Goal: Use online tool/utility: Utilize a website feature to perform a specific function

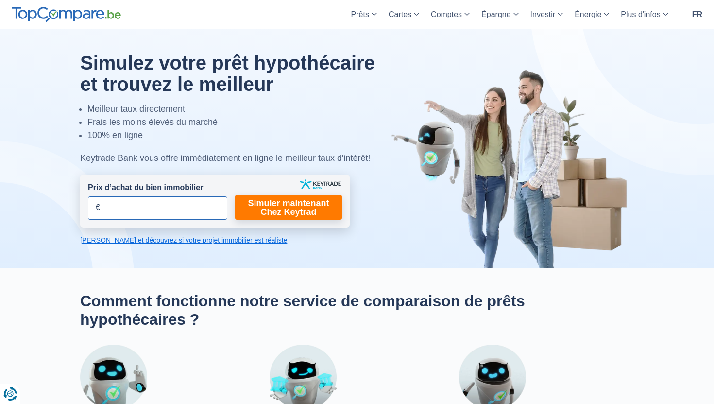
click at [207, 215] on input "Prix d’achat du bien immobilier" at bounding box center [157, 207] width 139 height 23
type input "1.200.000"
click at [278, 211] on link "Simuler maintenant Chez Keytrad" at bounding box center [288, 207] width 107 height 25
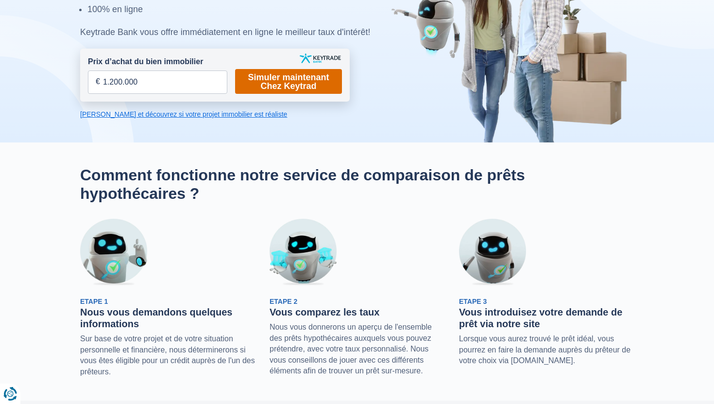
scroll to position [100, 0]
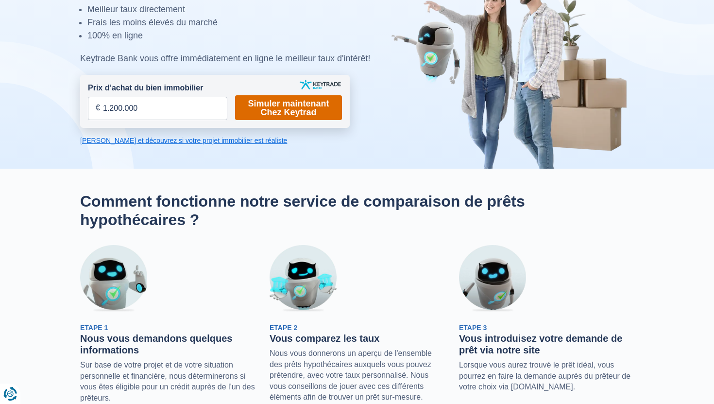
click at [298, 110] on link "Simuler maintenant Chez Keytrad" at bounding box center [288, 107] width 107 height 25
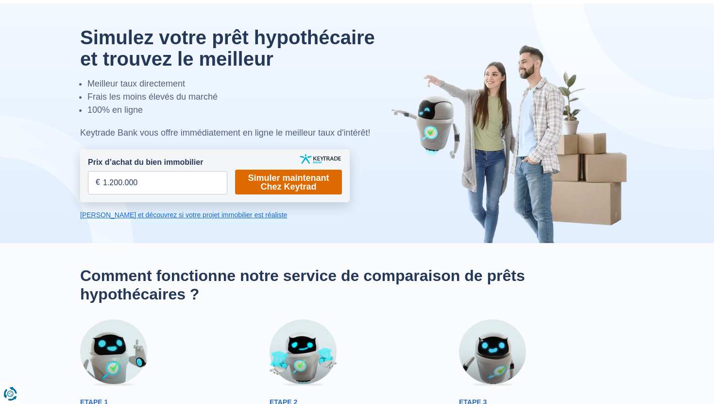
scroll to position [0, 0]
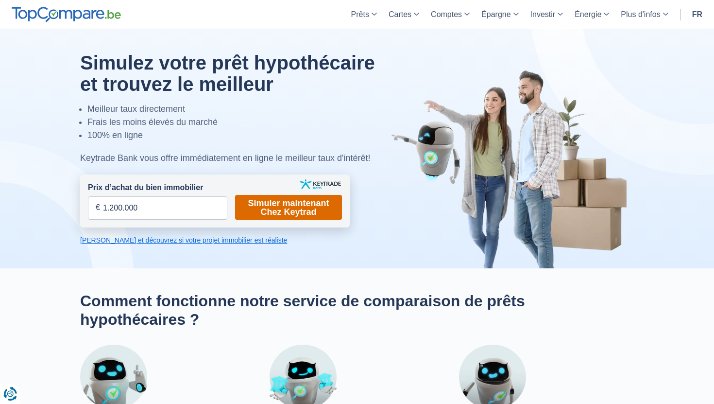
click at [284, 208] on link "Simuler maintenant Chez Keytrad" at bounding box center [288, 207] width 107 height 25
click at [223, 241] on link "[PERSON_NAME] et découvrez si votre projet immobilier est réaliste" at bounding box center [215, 240] width 270 height 10
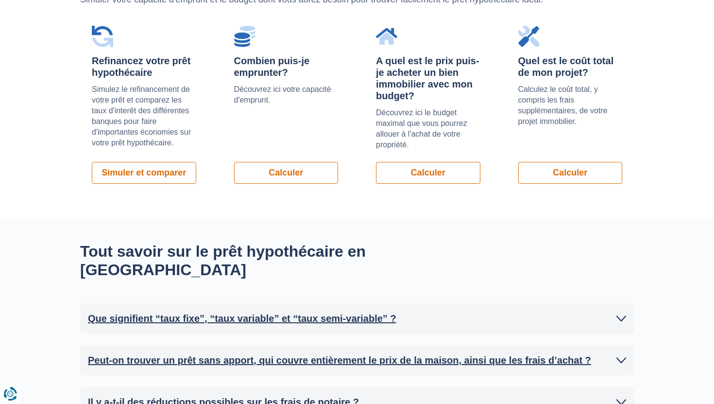
scroll to position [736, 0]
